Goal: Task Accomplishment & Management: Use online tool/utility

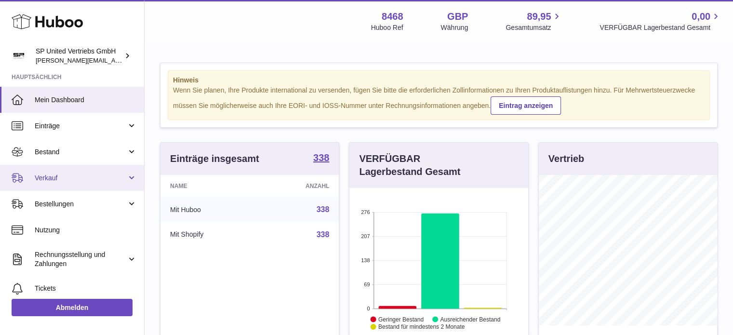
scroll to position [150, 179]
click at [65, 176] on span "Verkauf" at bounding box center [81, 178] width 92 height 9
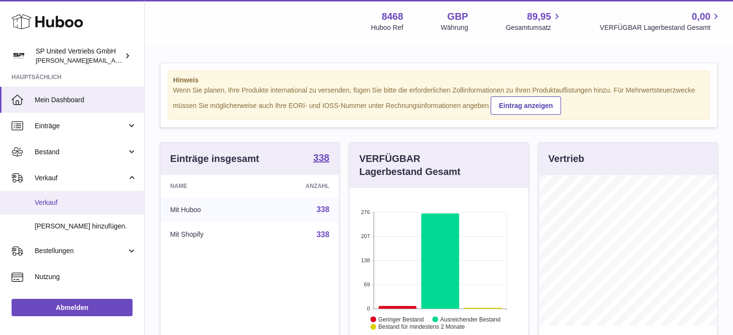
click at [71, 203] on span "Verkauf" at bounding box center [86, 202] width 102 height 9
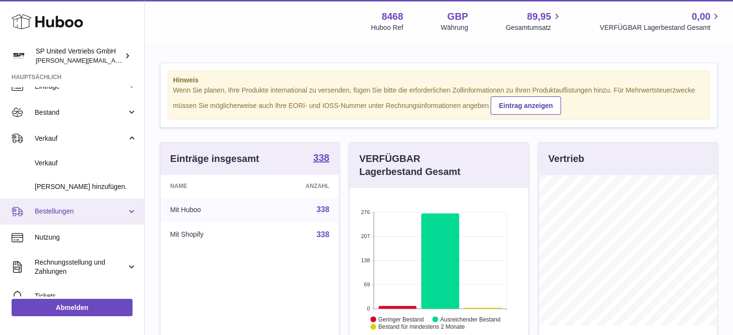
scroll to position [96, 0]
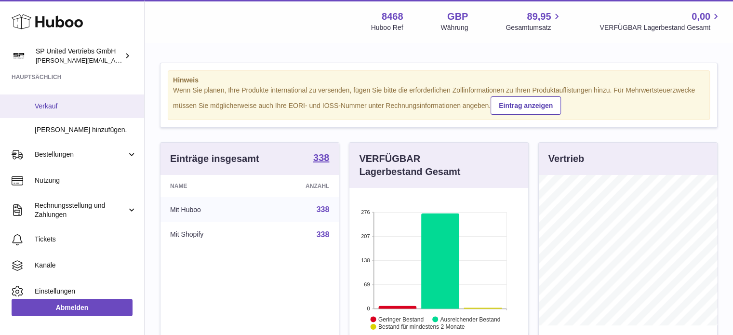
click at [72, 107] on span "Verkauf" at bounding box center [86, 106] width 102 height 9
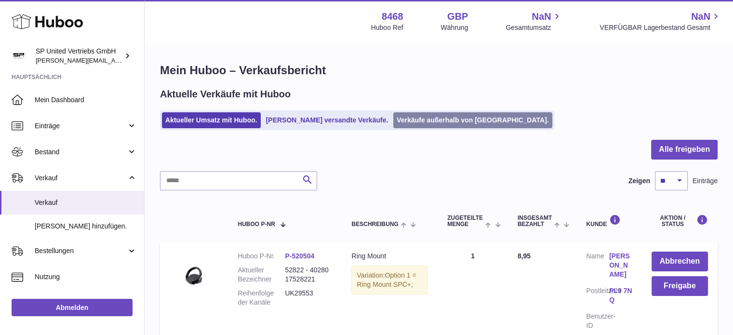
click at [462, 115] on link "Verkäufe außerhalb von [GEOGRAPHIC_DATA]." at bounding box center [472, 120] width 159 height 16
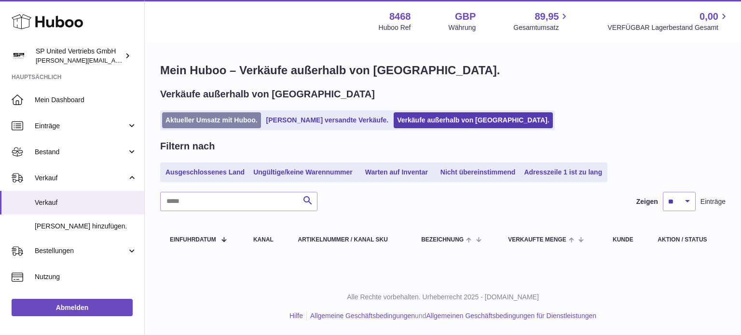
click at [221, 123] on link "Aktueller Umsatz mit Huboo." at bounding box center [211, 120] width 99 height 16
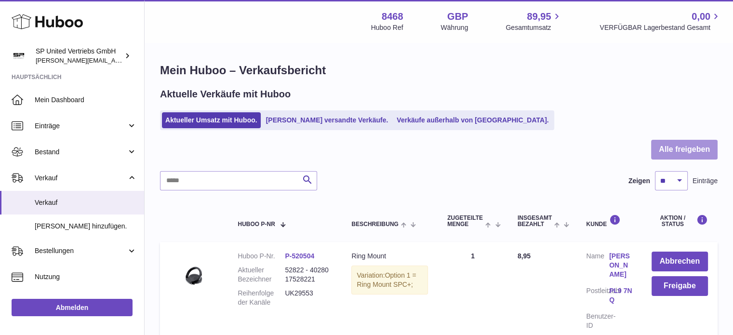
click at [690, 150] on button "Alle freigeben" at bounding box center [684, 150] width 67 height 20
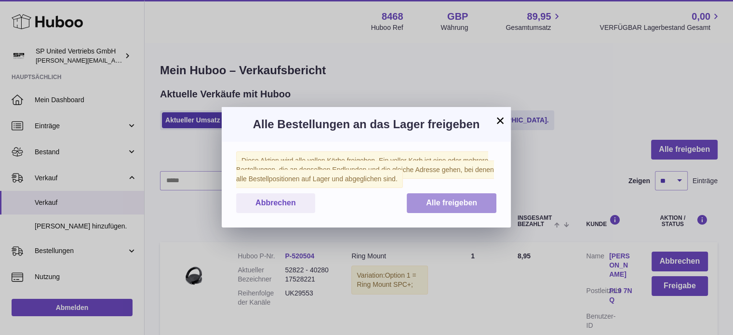
click at [473, 193] on button "Alle freigeben" at bounding box center [452, 203] width 90 height 20
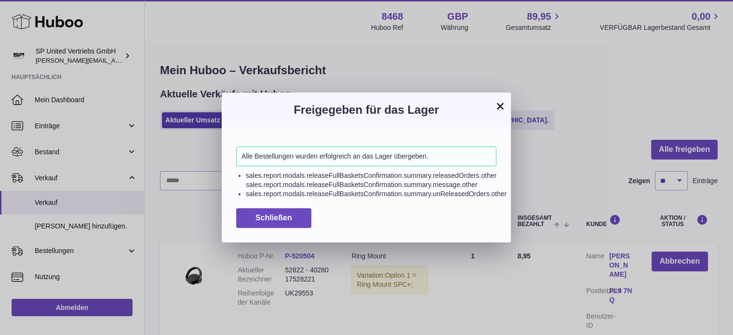
click at [500, 101] on button "×" at bounding box center [501, 106] width 12 height 12
